Goal: Go to known website: Access a specific website the user already knows

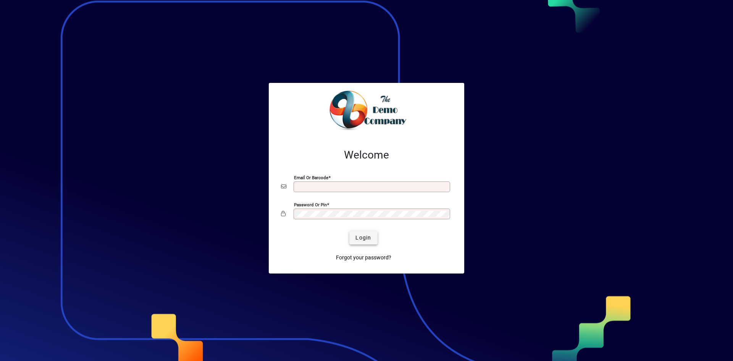
type input "**********"
click at [357, 236] on span "Login" at bounding box center [364, 238] width 16 height 8
